Goal: Book appointment/travel/reservation

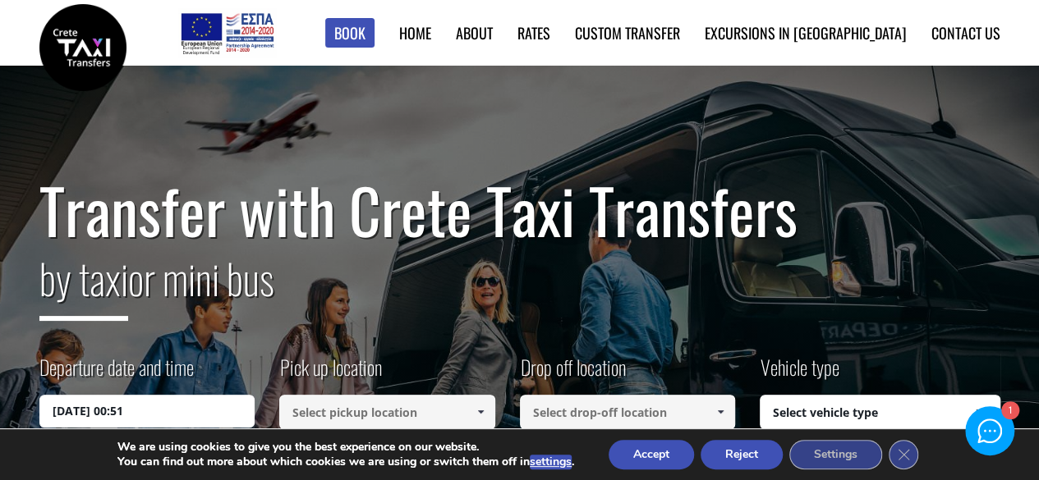
click at [666, 457] on button "Accept" at bounding box center [650, 455] width 85 height 30
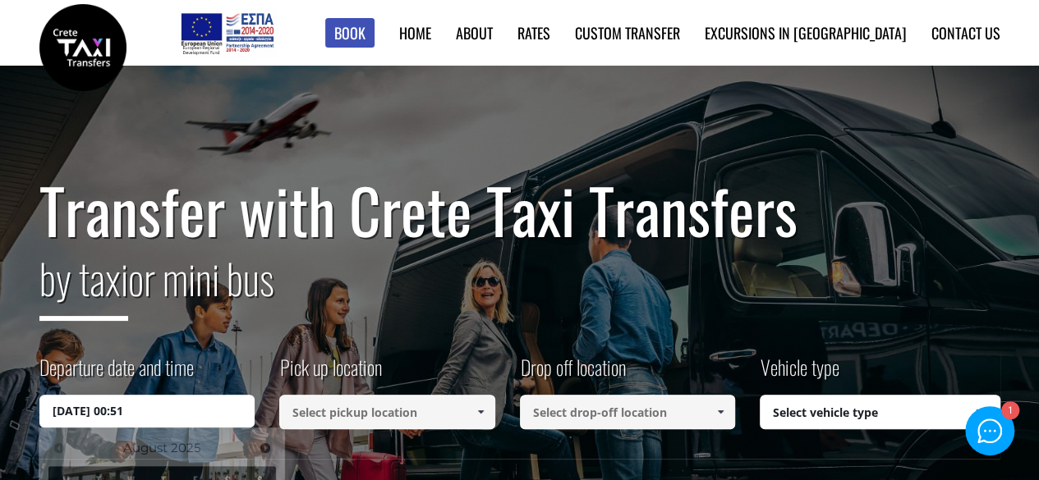
click at [163, 411] on input "[DATE] 00:51" at bounding box center [147, 411] width 216 height 33
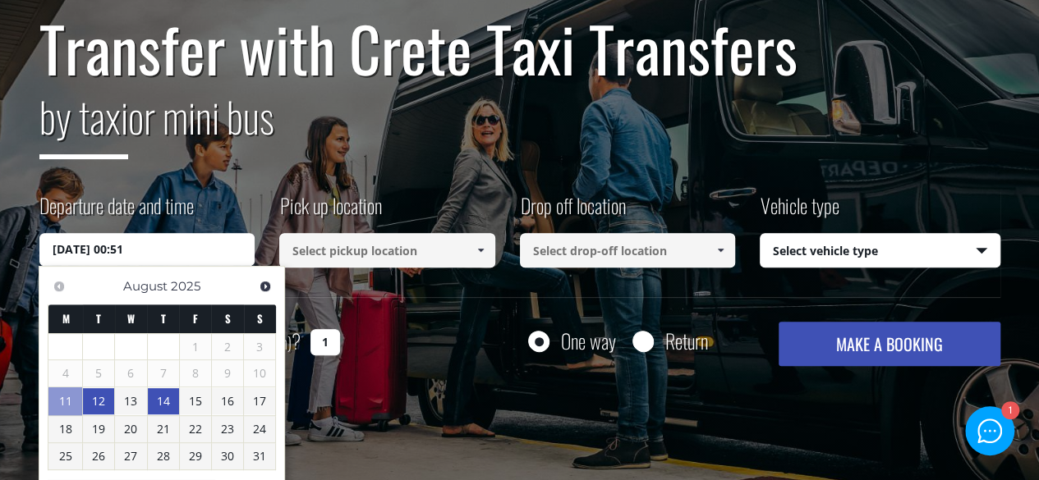
scroll to position [164, 0]
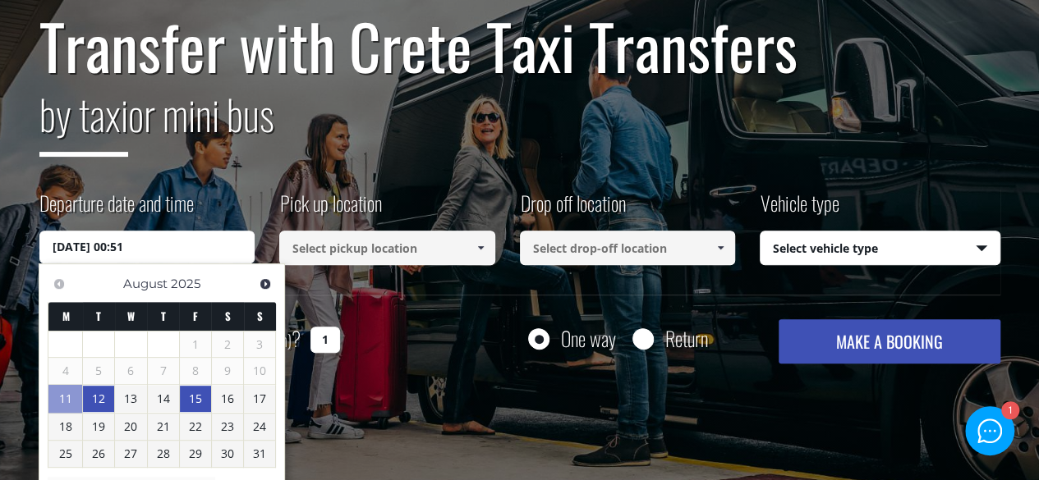
click at [195, 404] on link "15" at bounding box center [195, 399] width 31 height 26
click at [153, 242] on input "[DATE] 00:00" at bounding box center [147, 247] width 216 height 33
click at [129, 247] on input "[DATE] 00:00" at bounding box center [147, 247] width 216 height 33
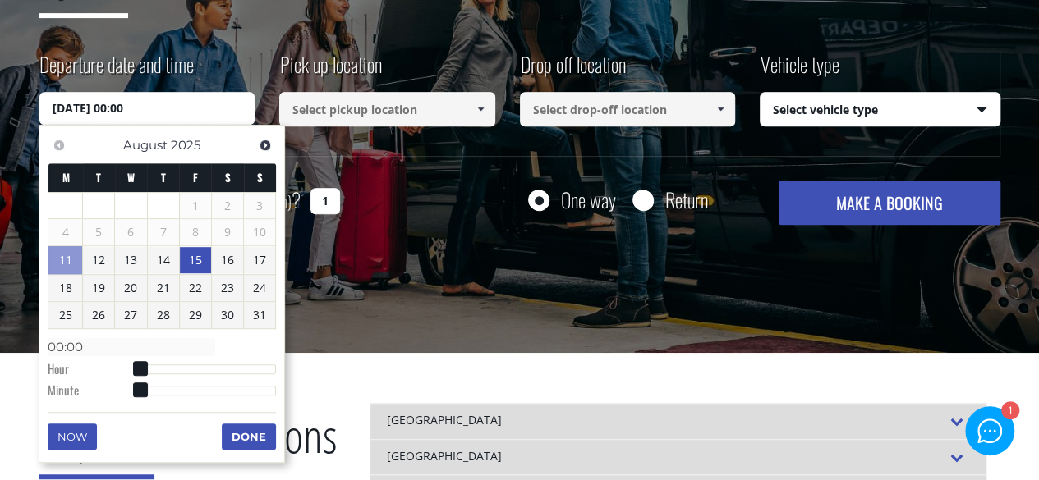
scroll to position [328, 0]
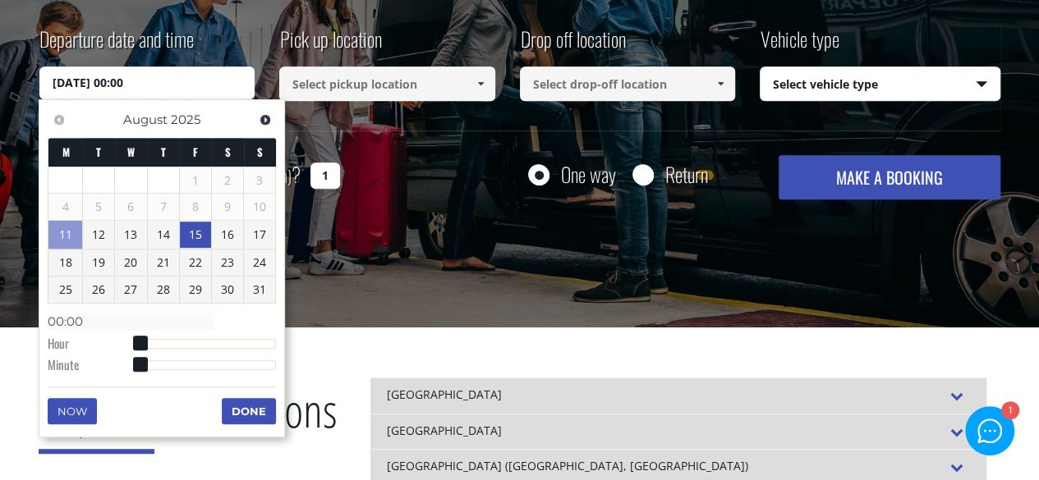
type input "[DATE] 01:00"
type input "01:00"
click at [148, 341] on div at bounding box center [208, 344] width 137 height 10
type input "[DATE] 03:00"
type input "03:00"
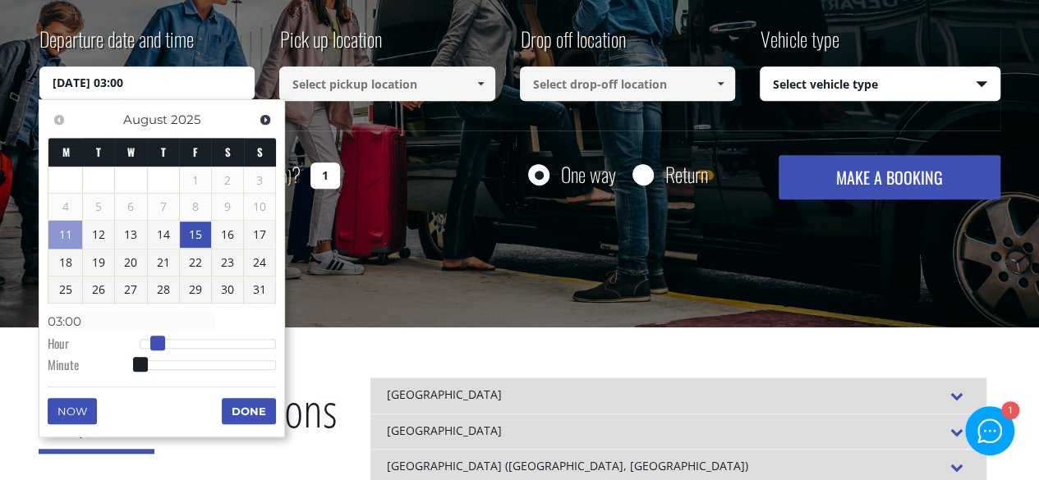
click at [159, 341] on div at bounding box center [208, 344] width 137 height 10
type input "[DATE] 06:00"
type input "06:00"
click at [172, 340] on div at bounding box center [208, 344] width 137 height 10
type input "[DATE] 08:00"
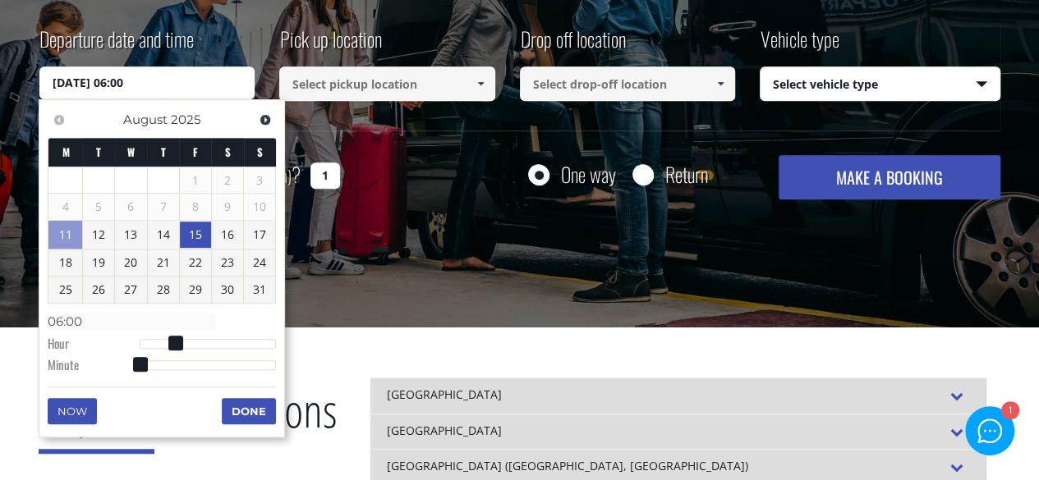
type input "08:00"
click at [184, 340] on div at bounding box center [208, 344] width 137 height 10
type input "[DATE] 08:14"
type input "08:14"
click at [172, 364] on div at bounding box center [208, 365] width 137 height 10
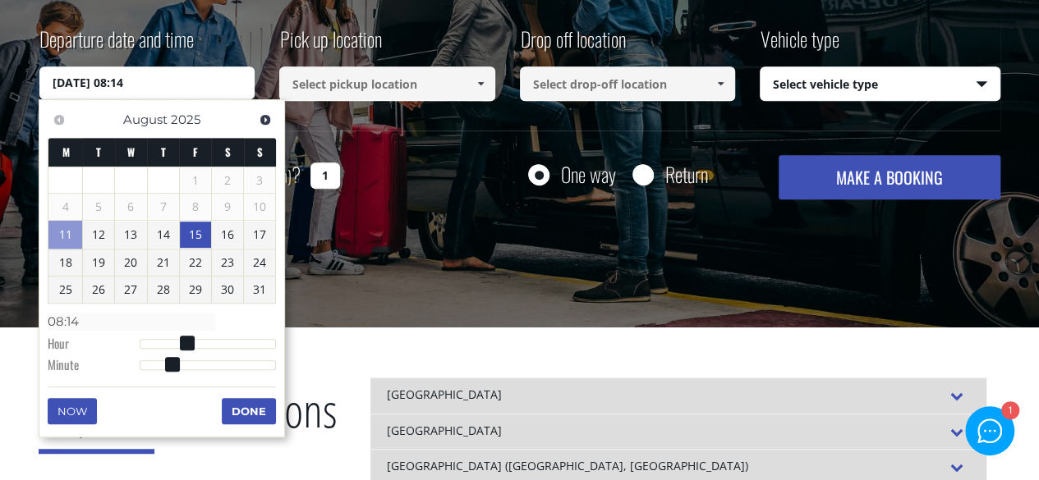
type input "[DATE] 08:24"
type input "08:24"
click at [195, 360] on div at bounding box center [208, 365] width 137 height 10
type input "[DATE] 08:31"
type input "08:31"
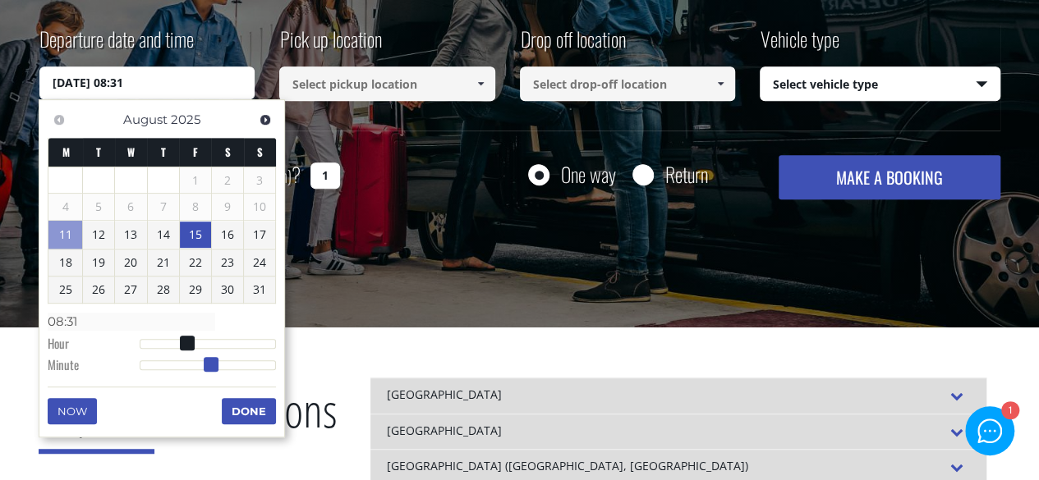
click at [212, 360] on div at bounding box center [208, 365] width 137 height 10
click at [218, 362] on span at bounding box center [211, 364] width 15 height 15
type input "[DATE] 08:35"
type input "08:35"
click at [220, 362] on div at bounding box center [208, 365] width 137 height 10
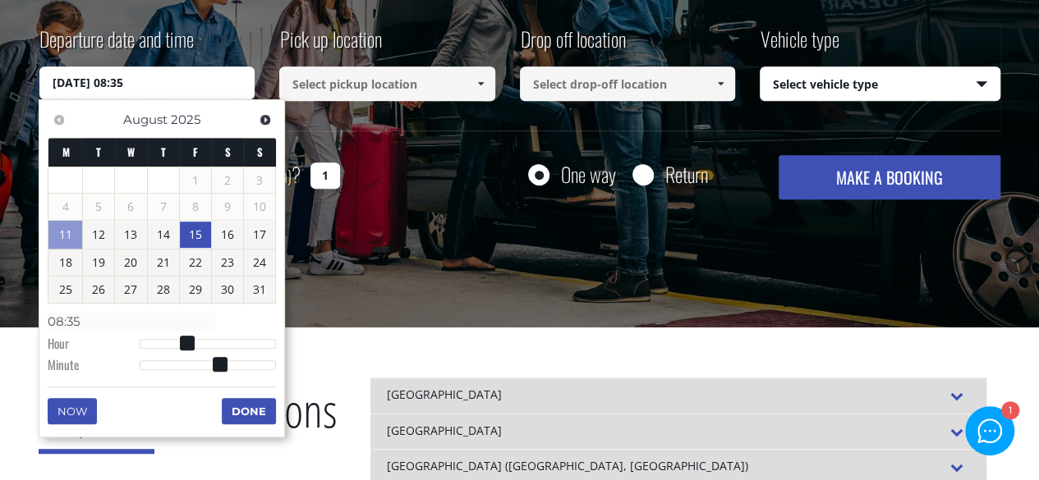
click at [250, 406] on button "Done" at bounding box center [249, 411] width 54 height 26
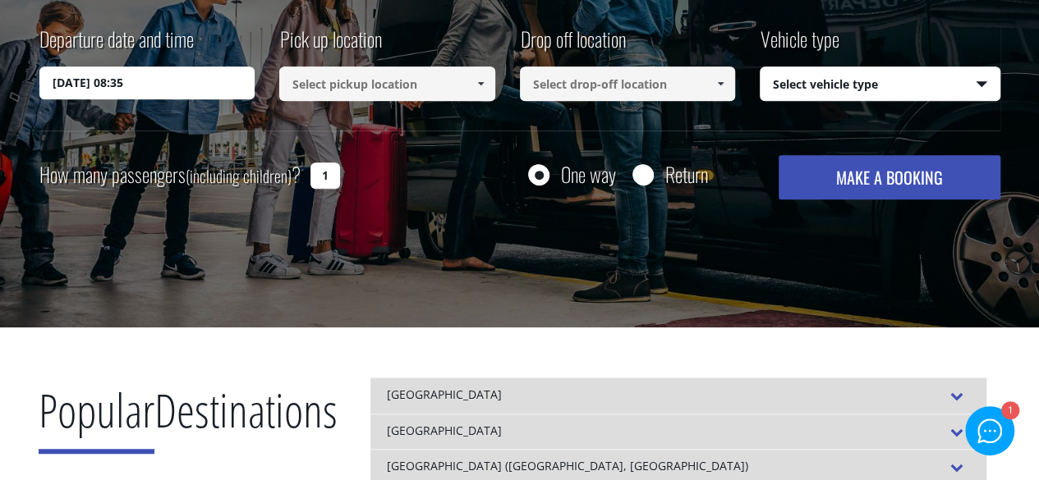
click at [427, 82] on input at bounding box center [387, 84] width 216 height 34
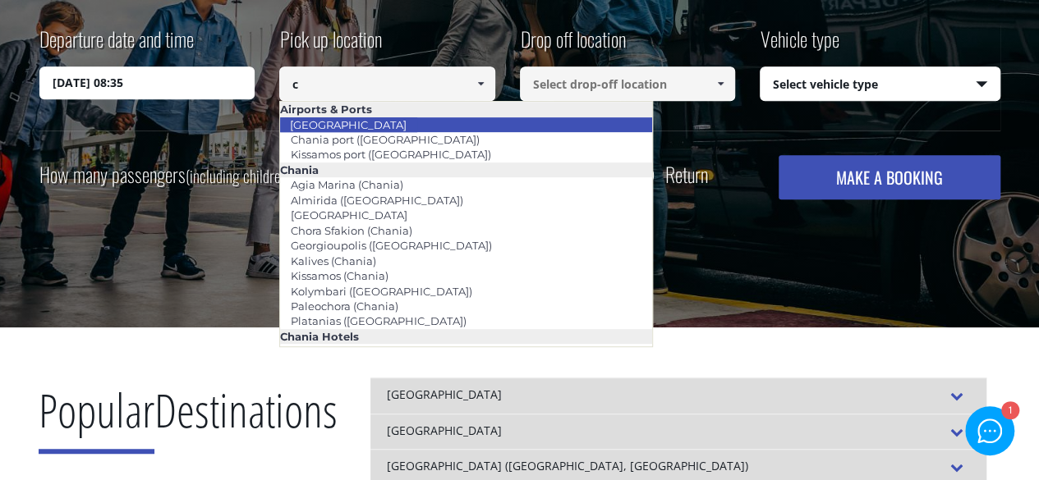
click at [379, 118] on li "[GEOGRAPHIC_DATA]" at bounding box center [466, 124] width 372 height 15
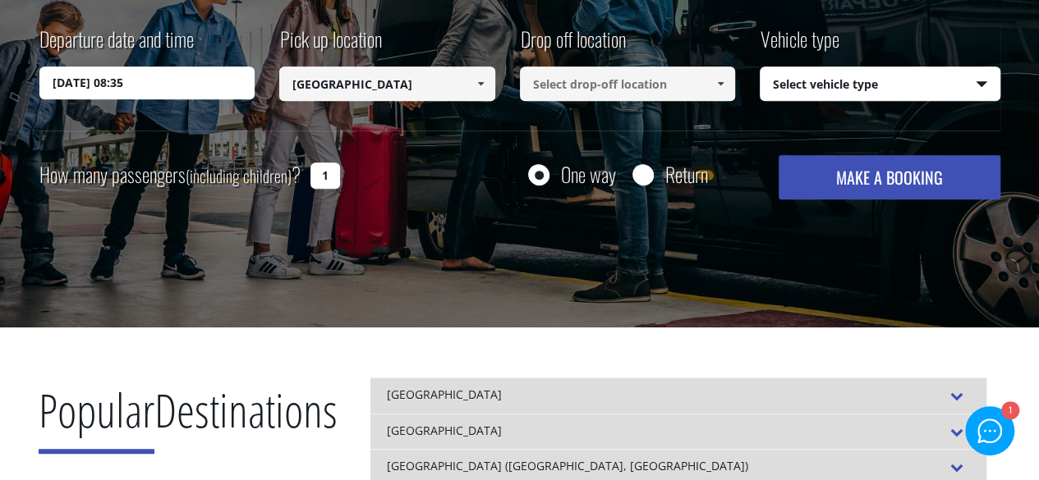
type input "[GEOGRAPHIC_DATA]"
click at [571, 89] on input at bounding box center [628, 84] width 216 height 34
click at [719, 84] on span at bounding box center [719, 83] width 13 height 13
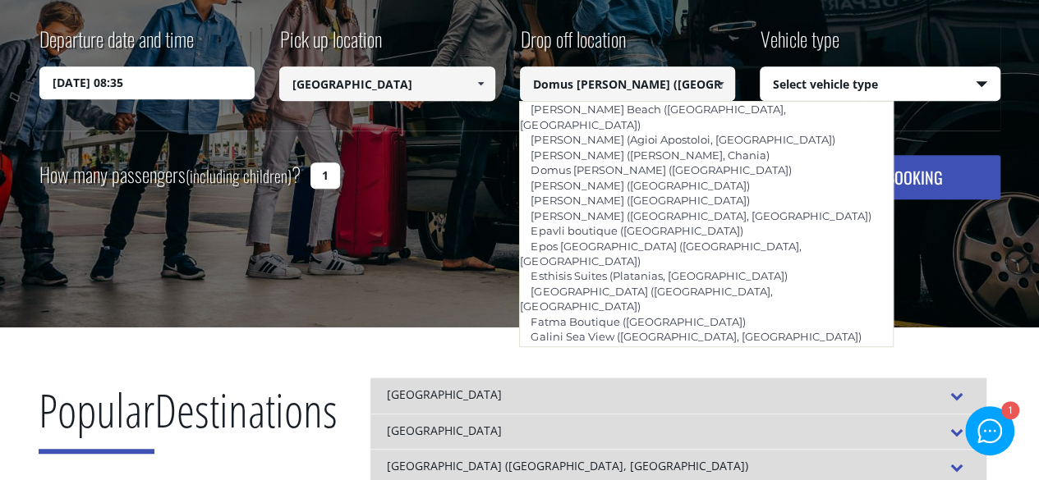
scroll to position [0, 0]
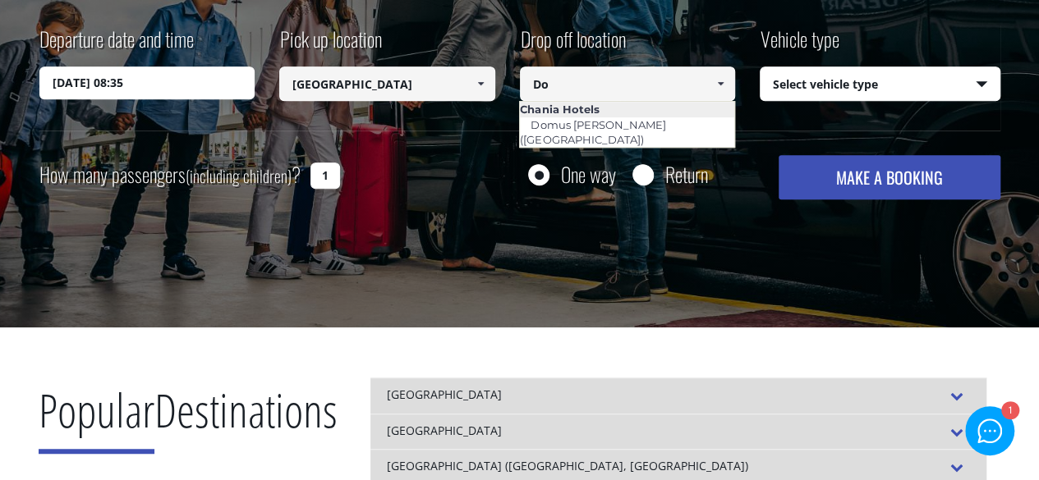
type input "D"
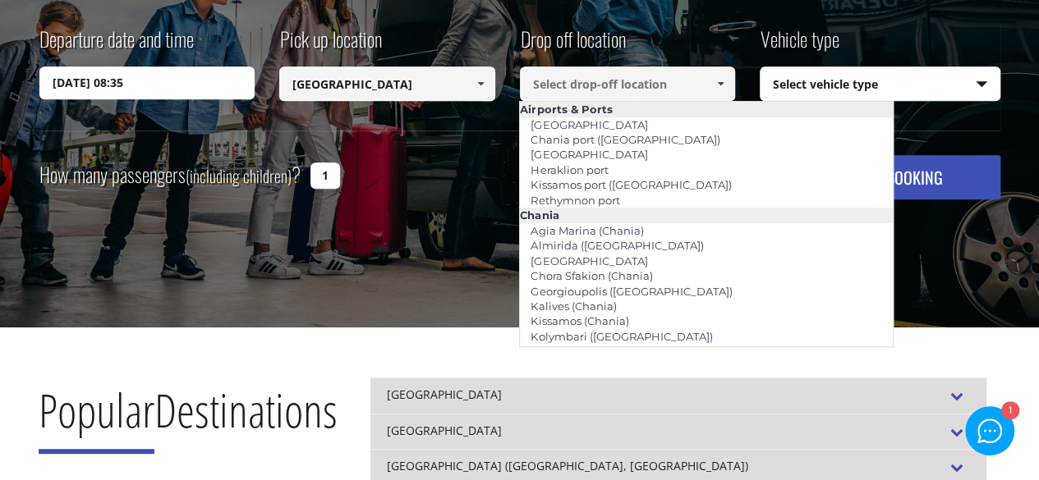
type input "t"
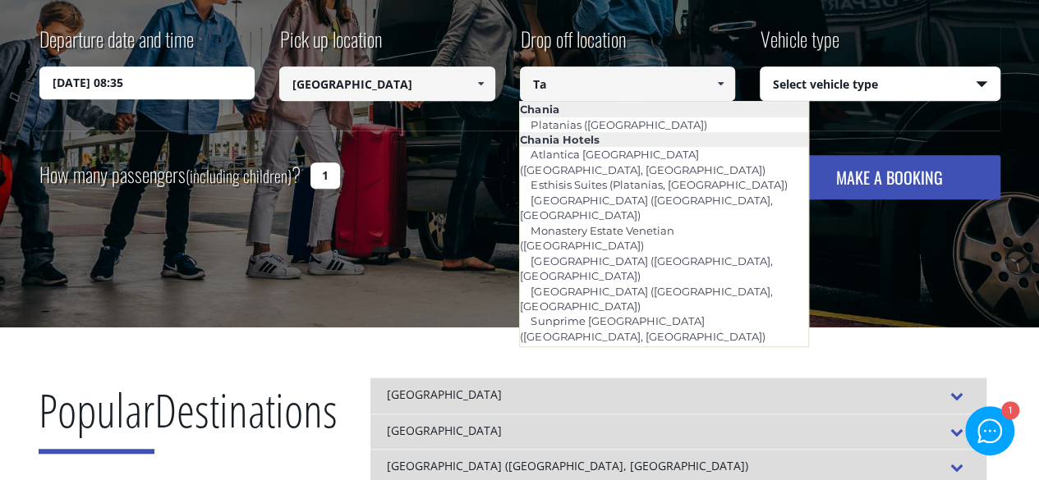
type input "T"
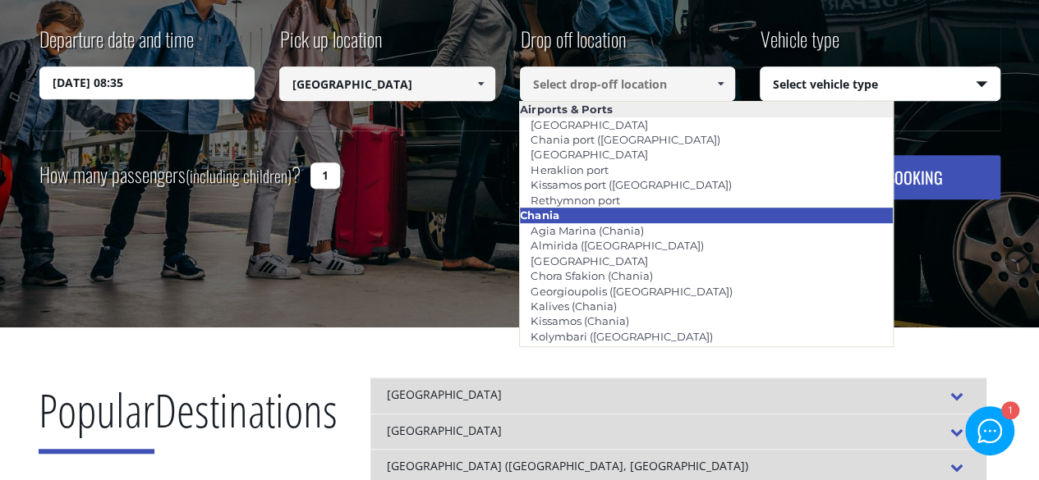
click at [736, 216] on li "Chania" at bounding box center [706, 215] width 372 height 15
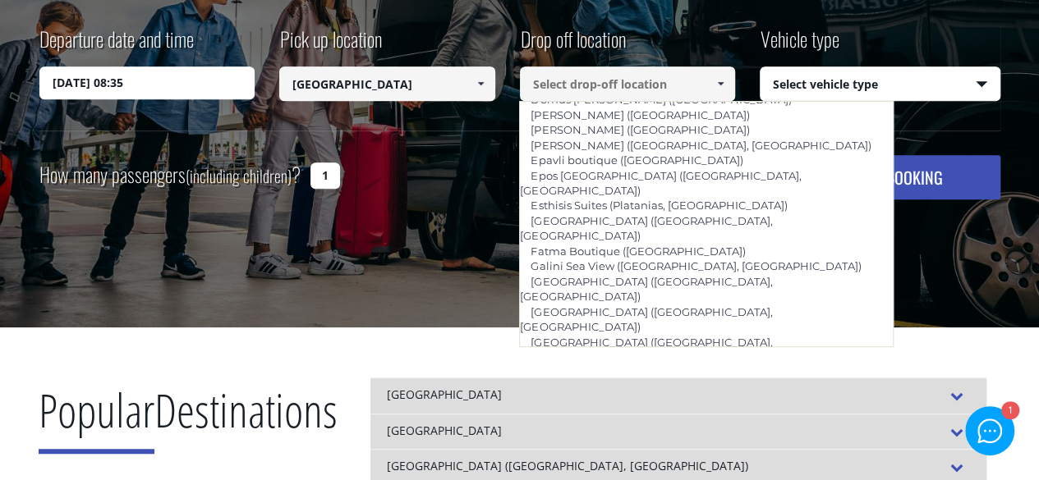
scroll to position [273, 0]
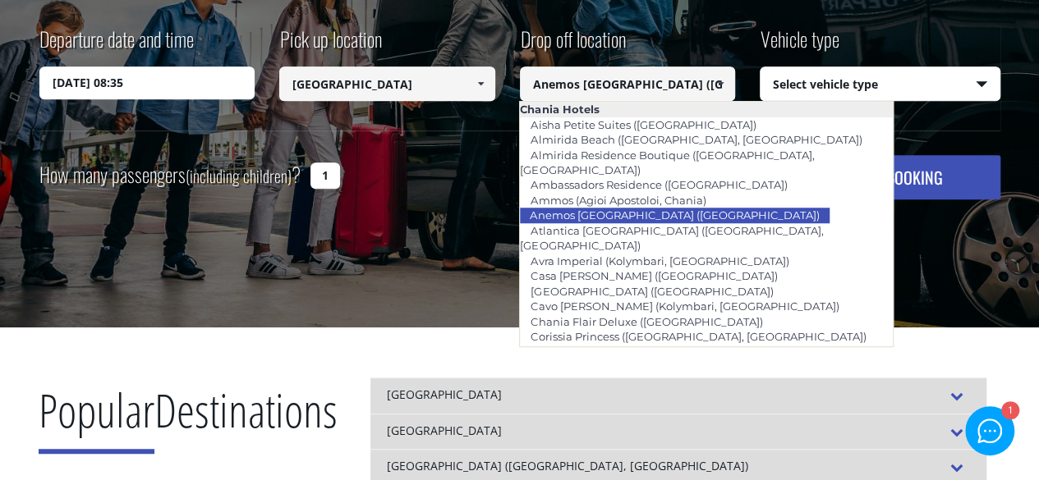
type input "Atlantica [GEOGRAPHIC_DATA] ([GEOGRAPHIC_DATA], [GEOGRAPHIC_DATA])"
